Goal: Transaction & Acquisition: Purchase product/service

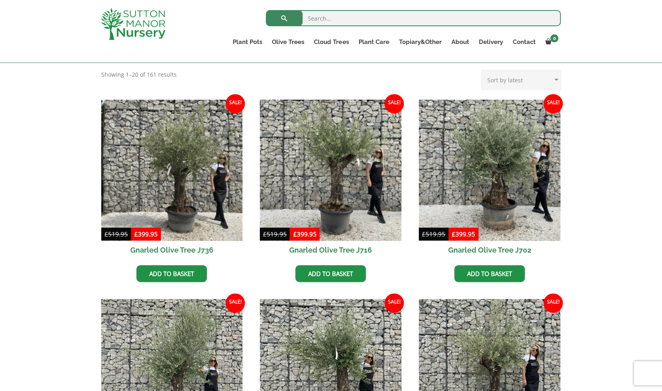
scroll to position [169, 0]
click at [498, 275] on link "Add to basket" at bounding box center [489, 273] width 71 height 17
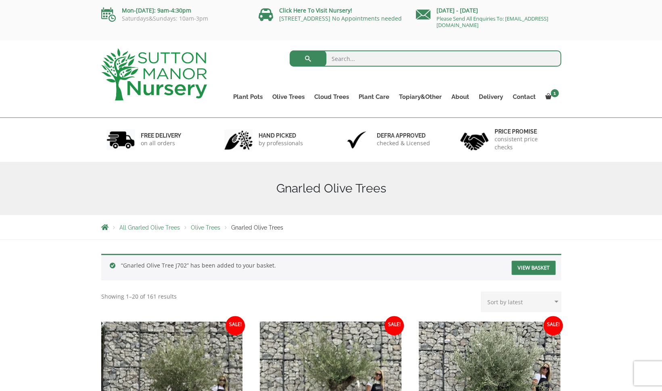
click at [530, 262] on link "View basket" at bounding box center [533, 268] width 44 height 14
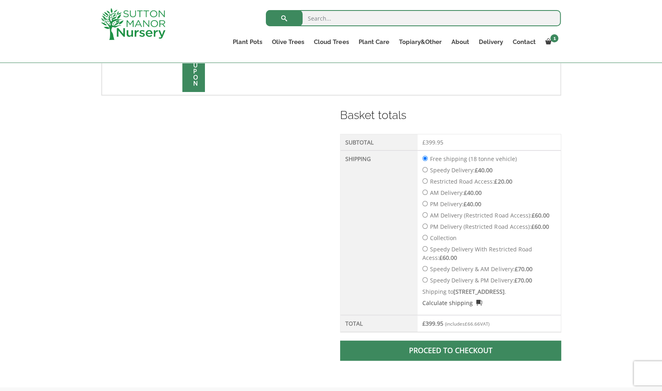
scroll to position [294, 0]
